Goal: Check status: Check status

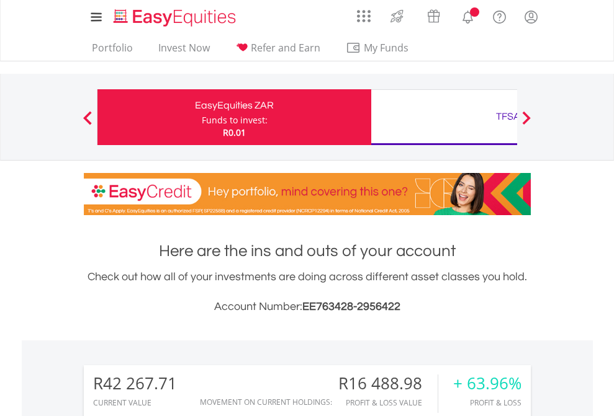
scroll to position [119, 195]
click at [202, 117] on div "Funds to invest:" at bounding box center [235, 120] width 66 height 12
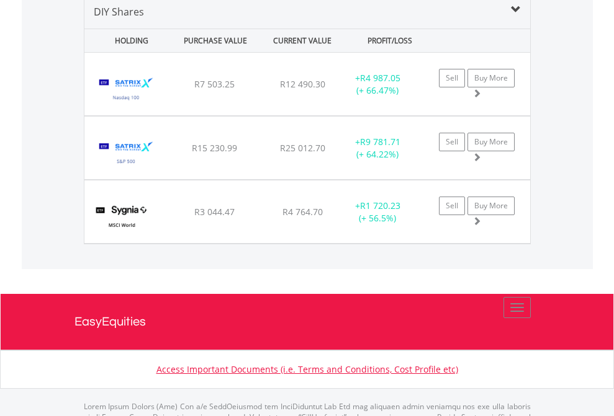
scroll to position [1200, 0]
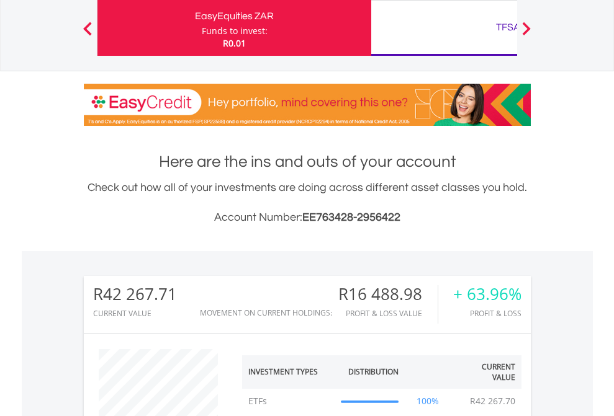
scroll to position [119, 195]
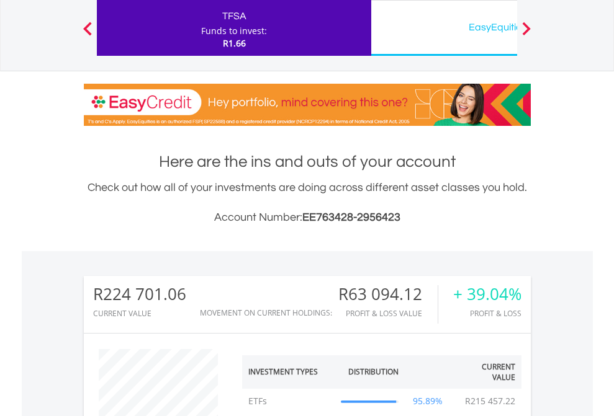
scroll to position [119, 195]
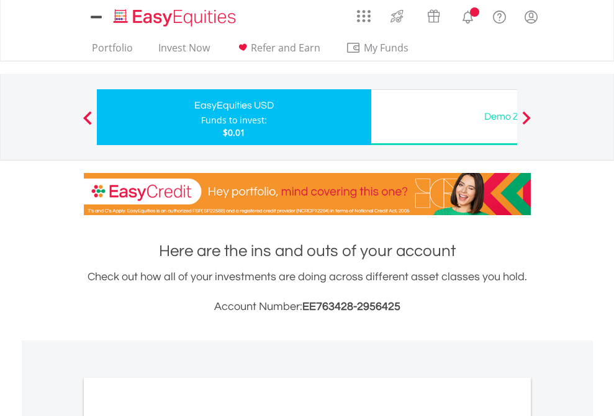
scroll to position [746, 0]
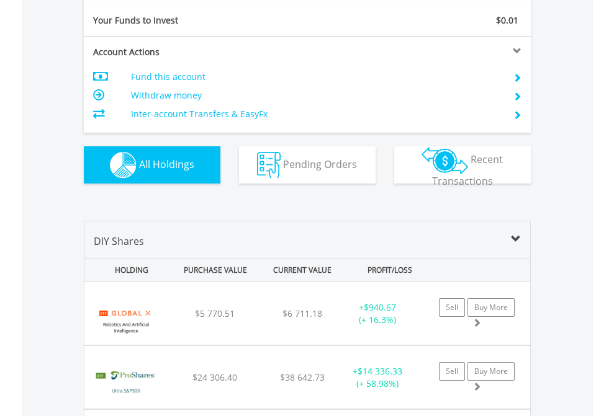
scroll to position [1380, 0]
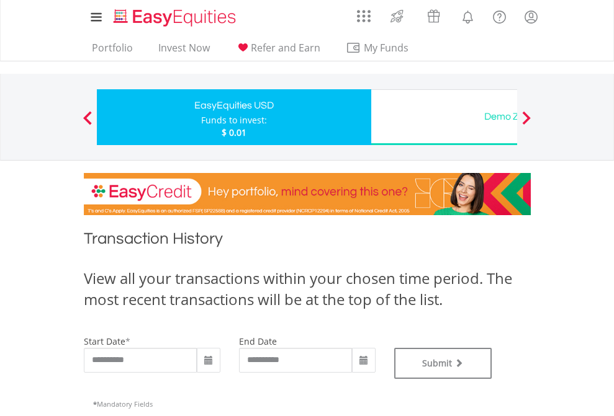
type input "**********"
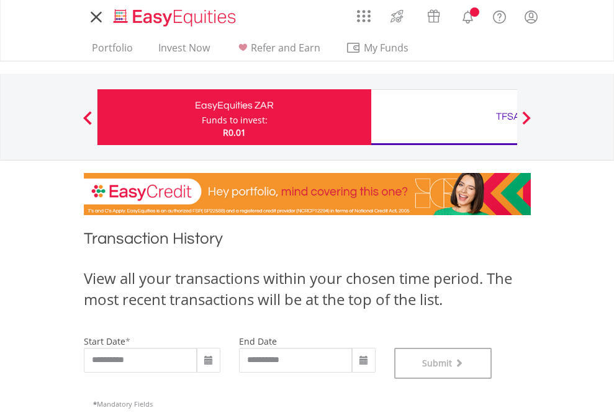
scroll to position [503, 0]
click at [444, 117] on div "TFSA" at bounding box center [508, 116] width 259 height 17
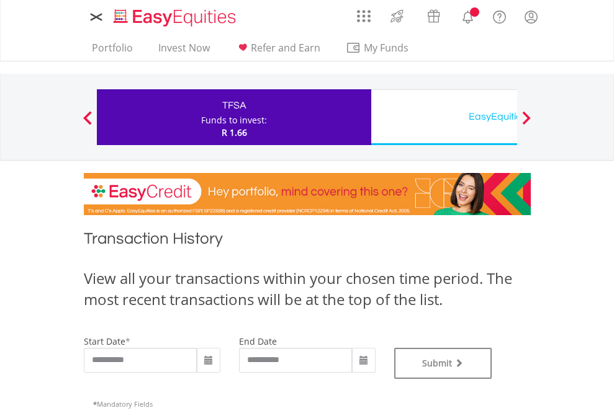
type input "**********"
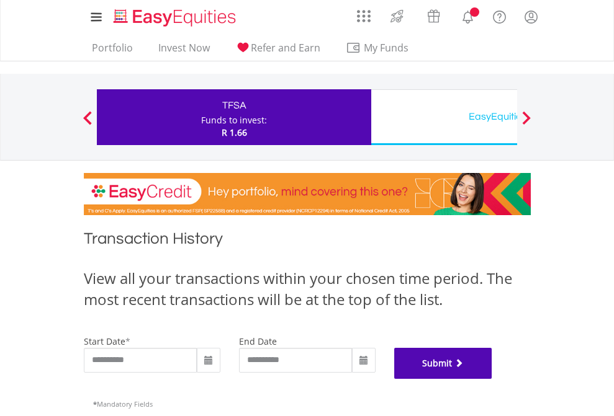
click at [492, 379] on button "Submit" at bounding box center [443, 363] width 98 height 31
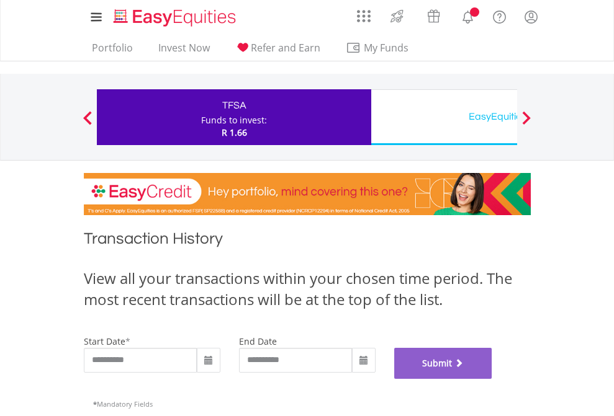
scroll to position [503, 0]
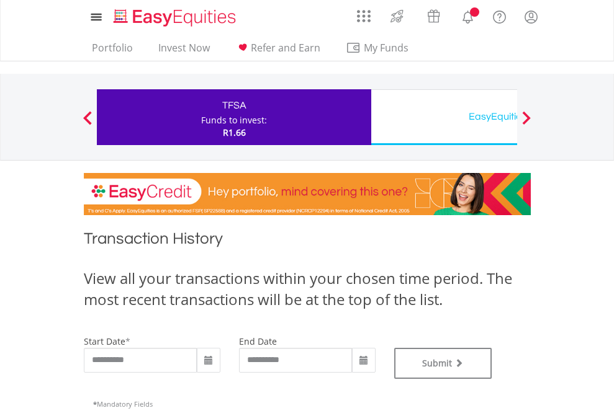
click at [444, 117] on div "EasyEquities USD" at bounding box center [508, 116] width 259 height 17
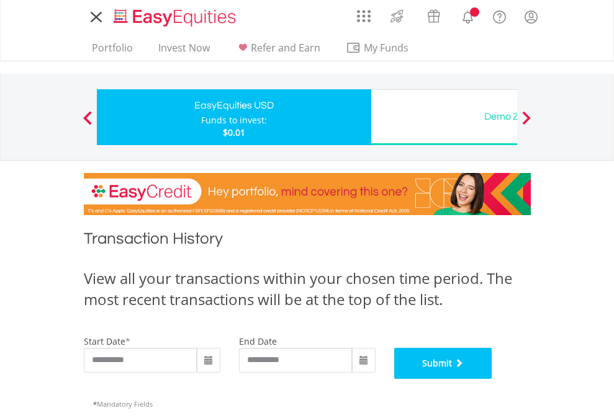
click at [492, 379] on button "Submit" at bounding box center [443, 363] width 98 height 31
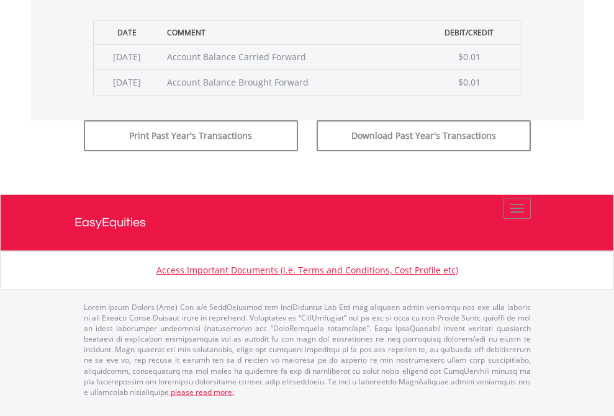
scroll to position [503, 0]
